Goal: Check status: Check status

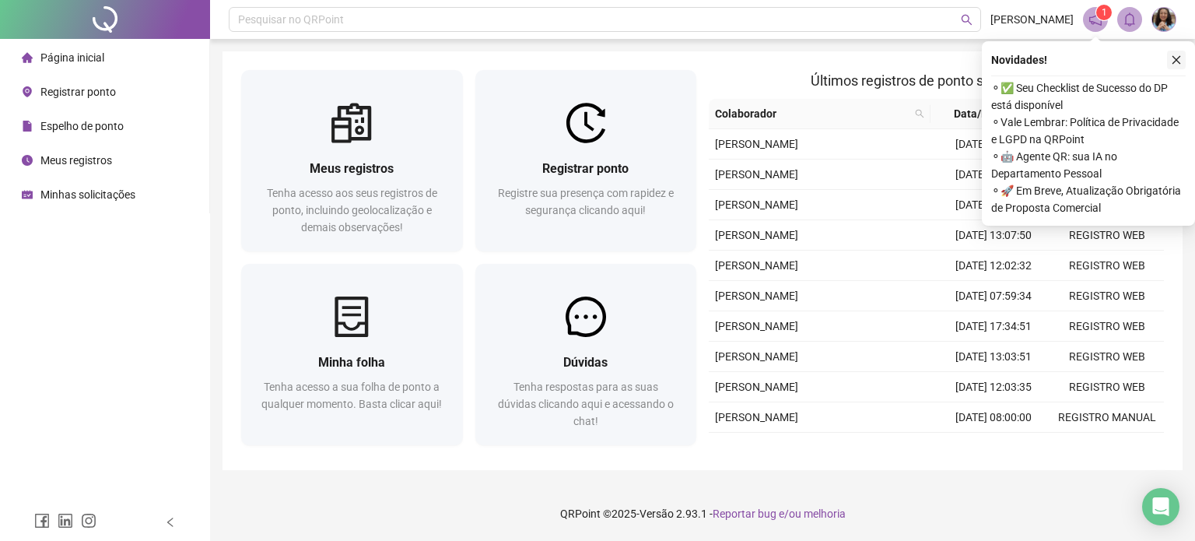
click at [1176, 59] on icon "close" at bounding box center [1177, 60] width 9 height 9
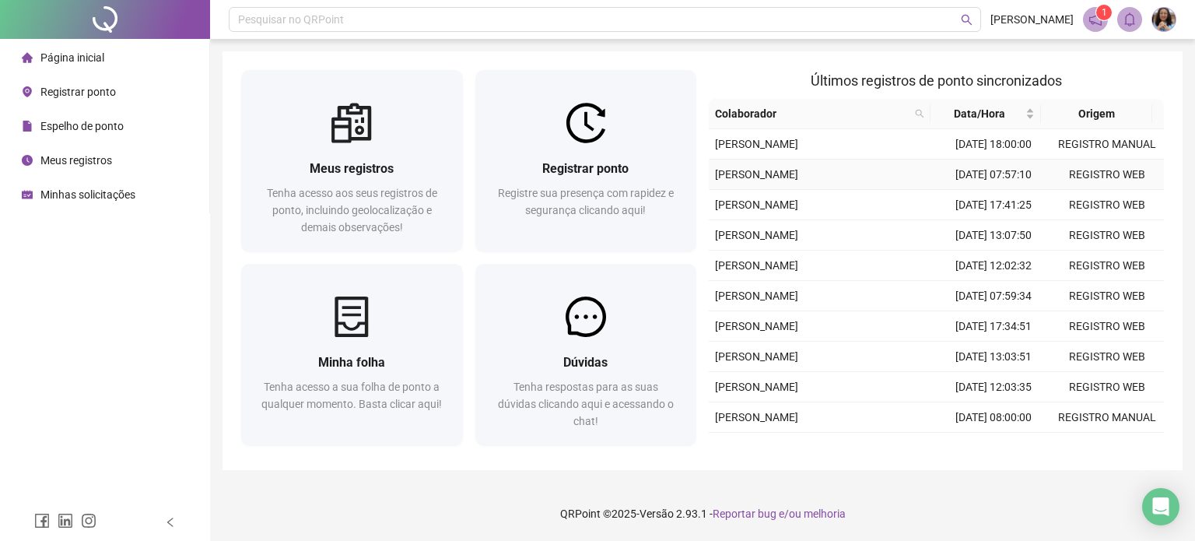
click at [909, 190] on td "[PERSON_NAME]" at bounding box center [823, 175] width 228 height 30
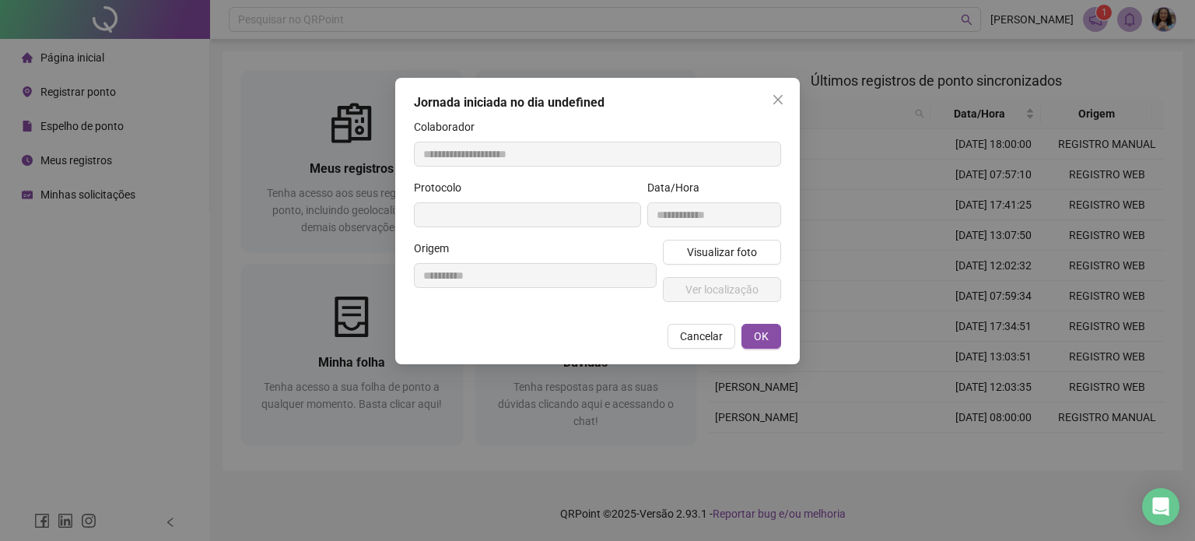
type input "**********"
click at [776, 99] on icon "close" at bounding box center [778, 99] width 12 height 12
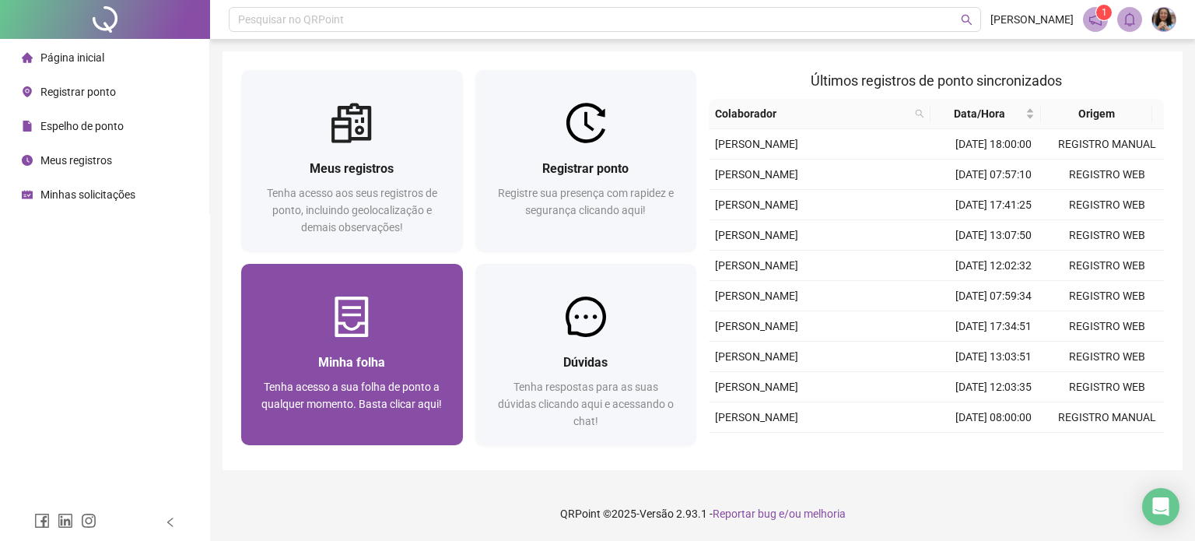
click at [373, 355] on span "Minha folha" at bounding box center [351, 362] width 67 height 15
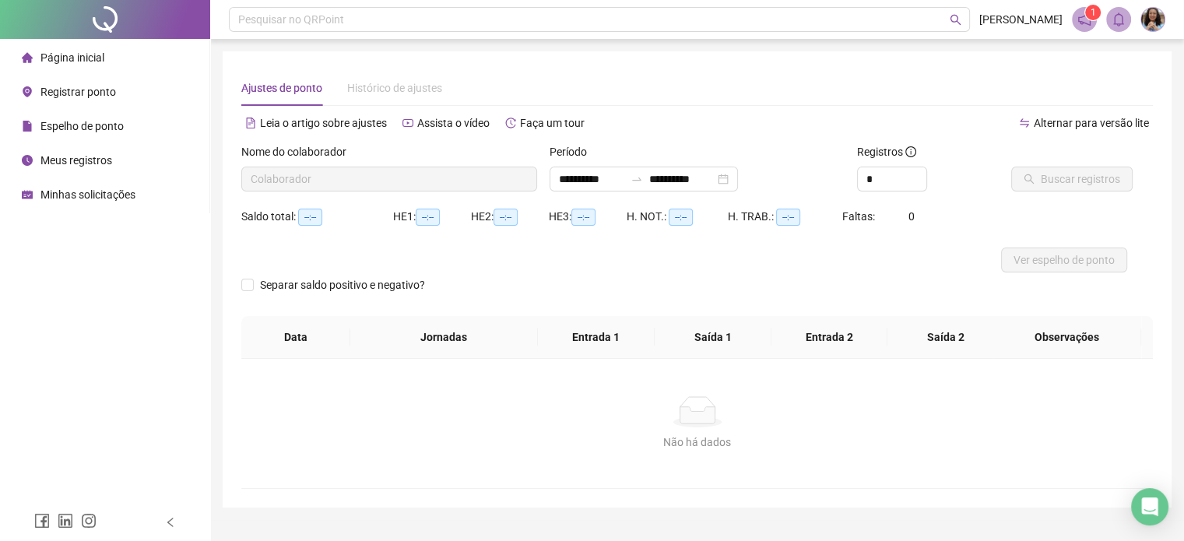
type input "**********"
click at [49, 132] on span "Espelho de ponto" at bounding box center [81, 126] width 83 height 12
click at [54, 127] on span "Espelho de ponto" at bounding box center [81, 126] width 83 height 12
click at [51, 151] on div "Meus registros" at bounding box center [67, 160] width 90 height 31
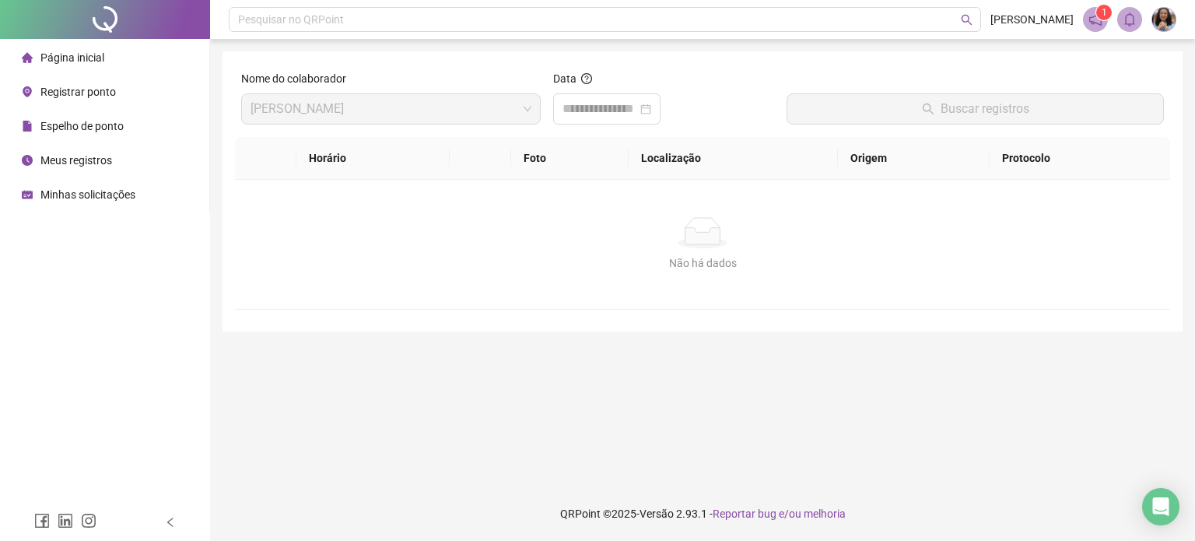
click at [45, 61] on span "Página inicial" at bounding box center [72, 57] width 64 height 12
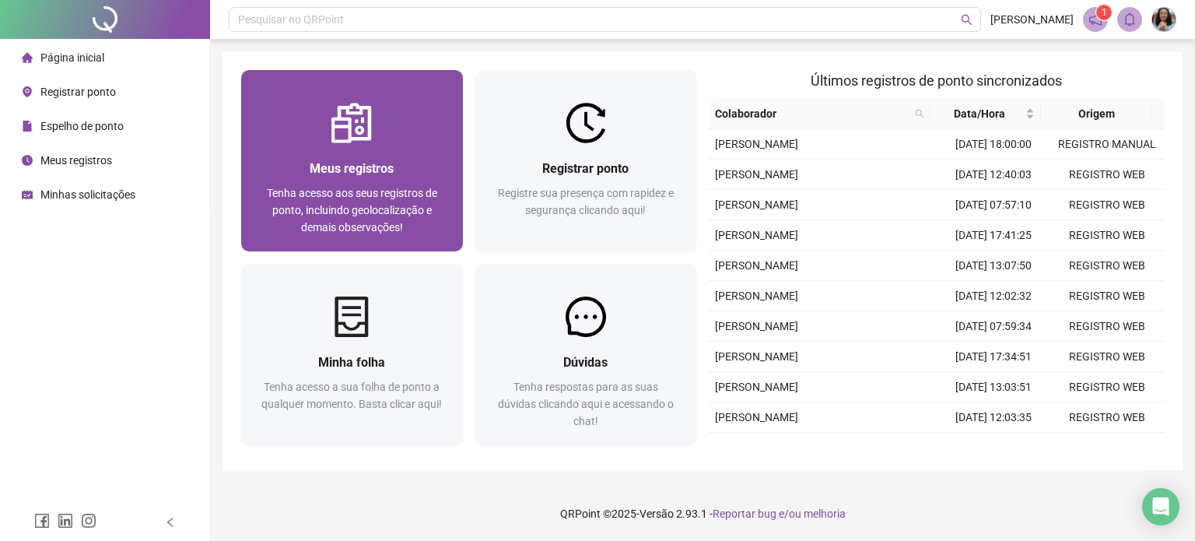
click at [336, 153] on div "Meus registros Tenha acesso aos seus registros de ponto, incluindo geolocalizaç…" at bounding box center [352, 197] width 222 height 108
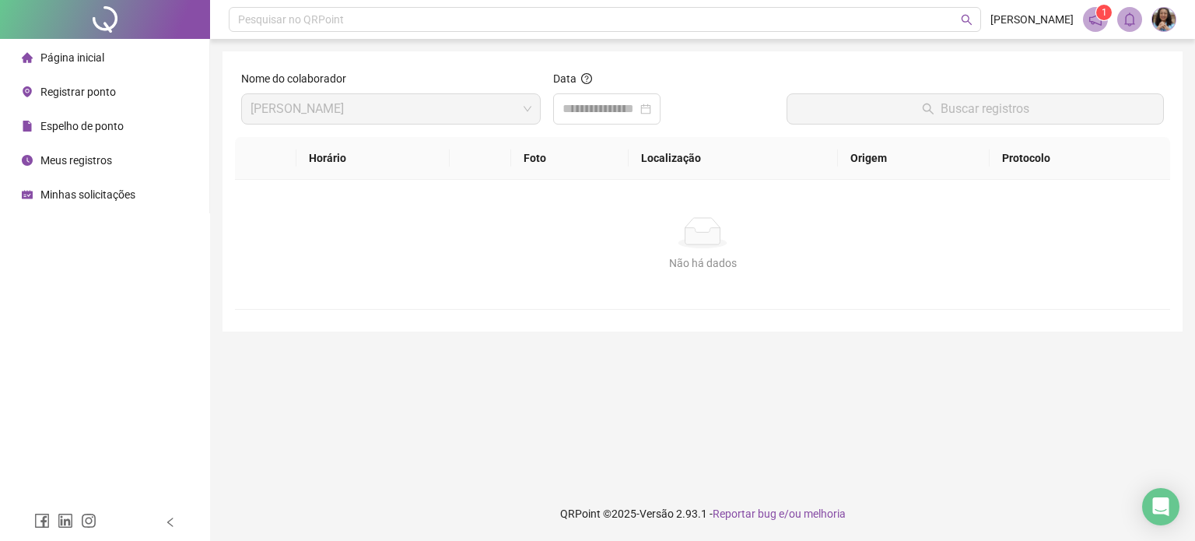
click at [524, 114] on span "[PERSON_NAME]" at bounding box center [391, 109] width 281 height 30
click at [1156, 19] on img at bounding box center [1164, 19] width 23 height 23
click at [939, 273] on div "Não há dados Não há dados" at bounding box center [702, 244] width 935 height 129
click at [87, 120] on span "Espelho de ponto" at bounding box center [81, 126] width 83 height 12
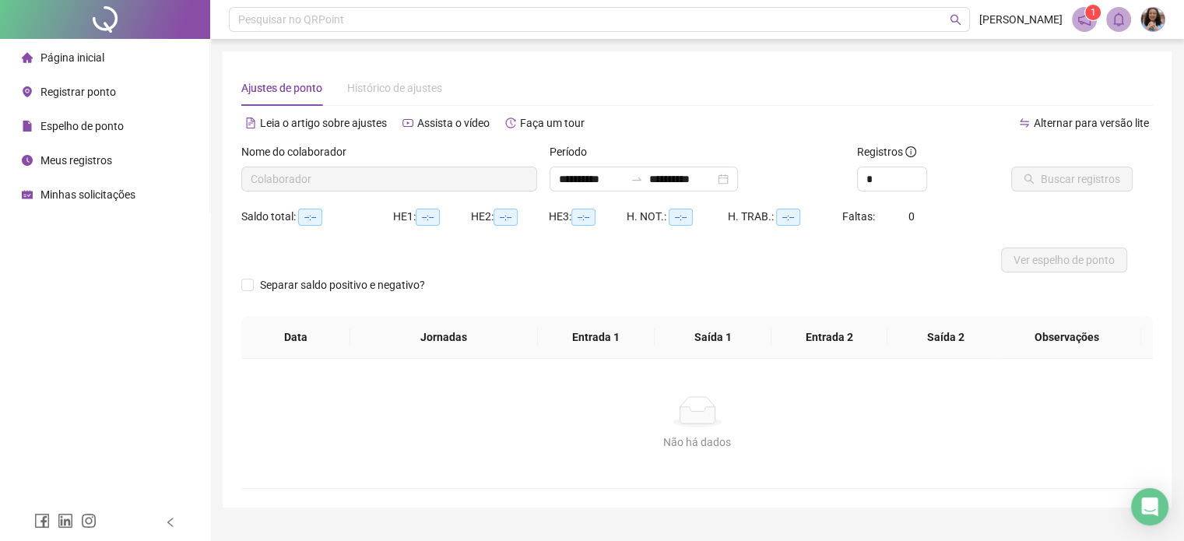
type input "**********"
click at [1089, 176] on span "Buscar registros" at bounding box center [1079, 178] width 79 height 17
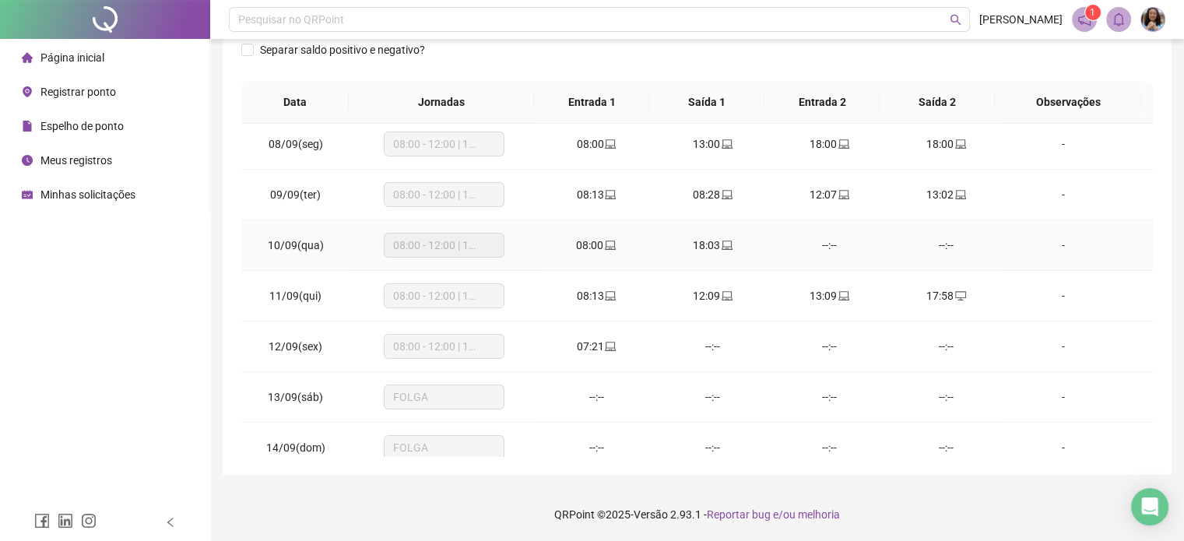
scroll to position [474, 0]
